Goal: Information Seeking & Learning: Learn about a topic

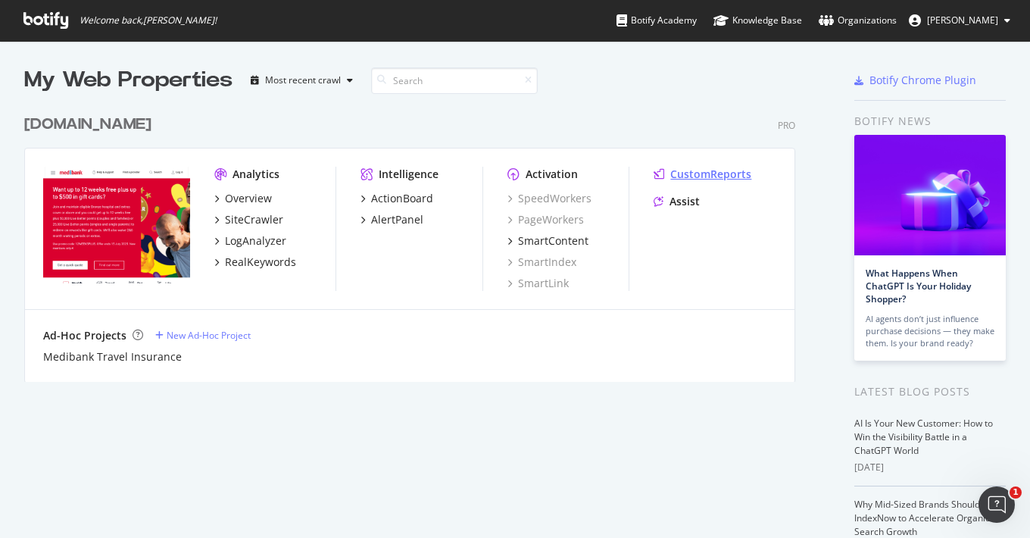
click at [720, 177] on div "CustomReports" at bounding box center [710, 174] width 81 height 15
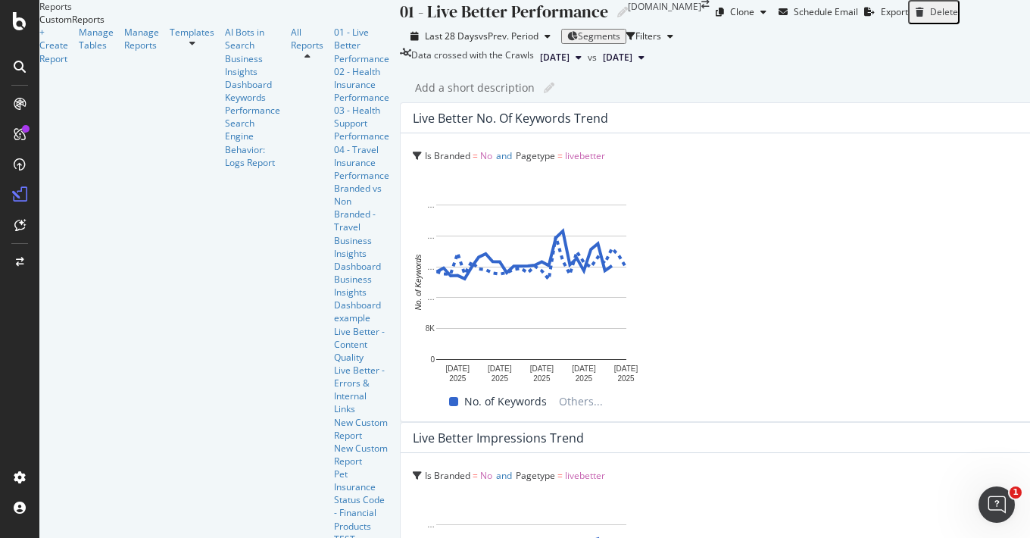
scroll to position [2160, 0]
drag, startPoint x: 597, startPoint y: 136, endPoint x: 1006, endPoint y: 482, distance: 535.6
click at [0, 0] on div "539x458 frames : 0 0 / 15 secs" at bounding box center [0, 0] width 0 height 0
click at [0, 0] on icon at bounding box center [0, 0] width 0 height 0
click at [0, 0] on div at bounding box center [0, 0] width 0 height 0
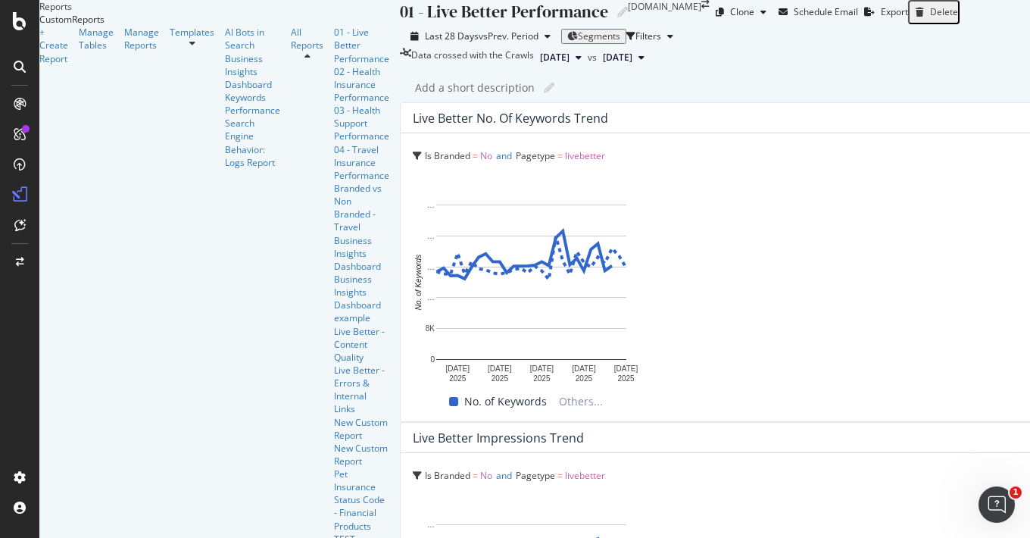
click at [0, 0] on img at bounding box center [0, 0] width 0 height 0
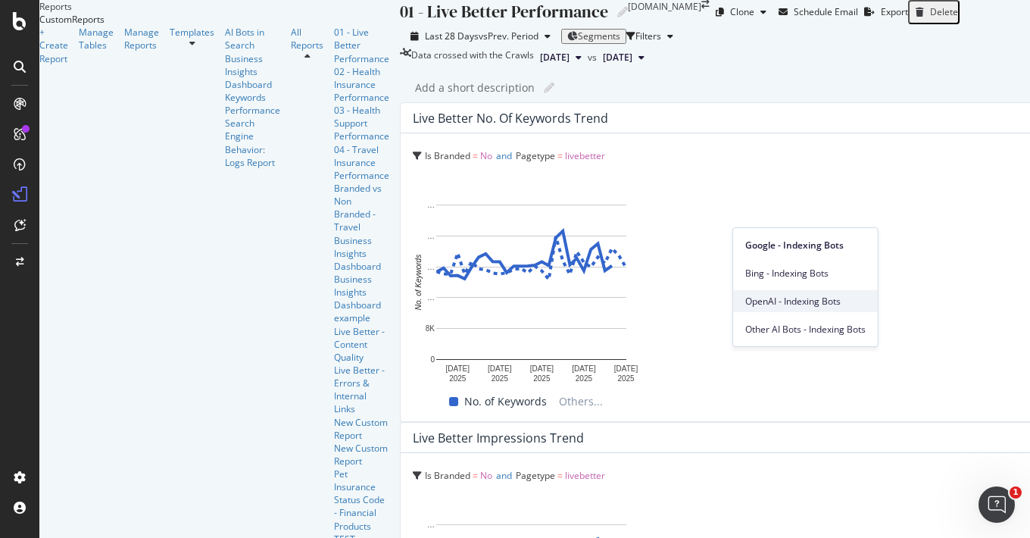
click at [825, 297] on span "OpenAI - Indexing Bots" at bounding box center [805, 302] width 120 height 14
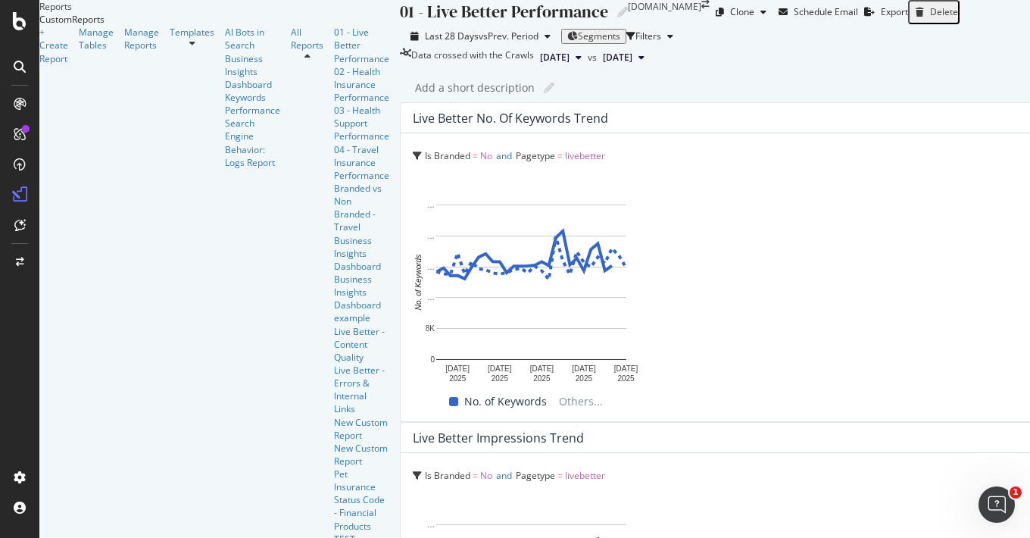
click at [896, 245] on span "Google - Indexing Bots" at bounding box center [876, 246] width 120 height 14
